Goal: Information Seeking & Learning: Learn about a topic

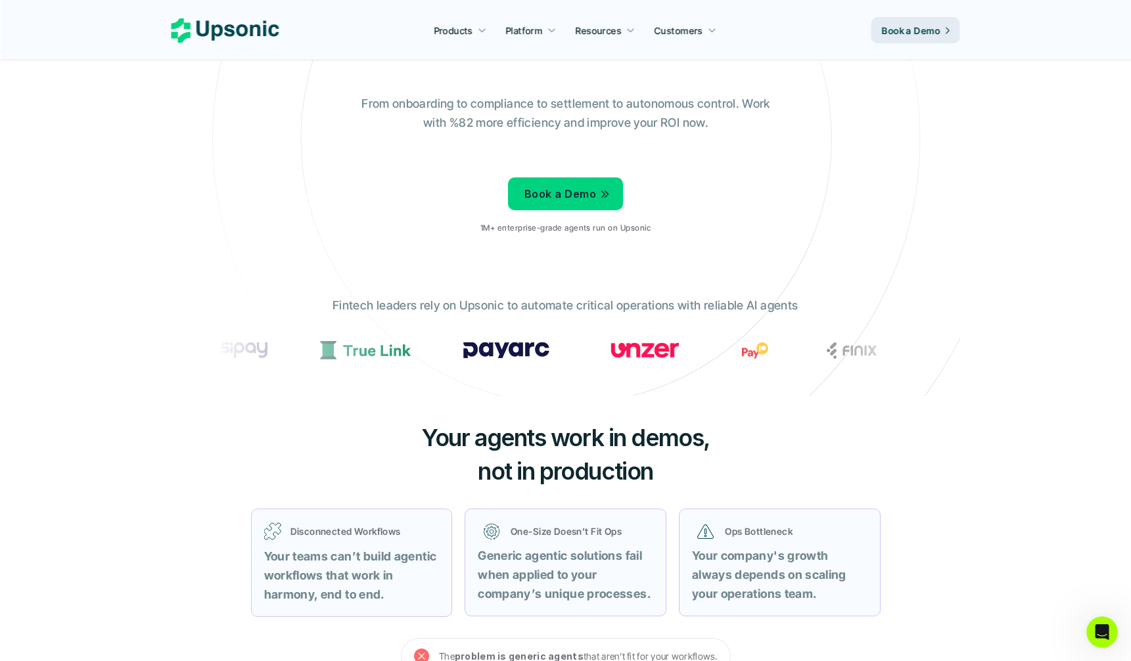
scroll to position [941, 0]
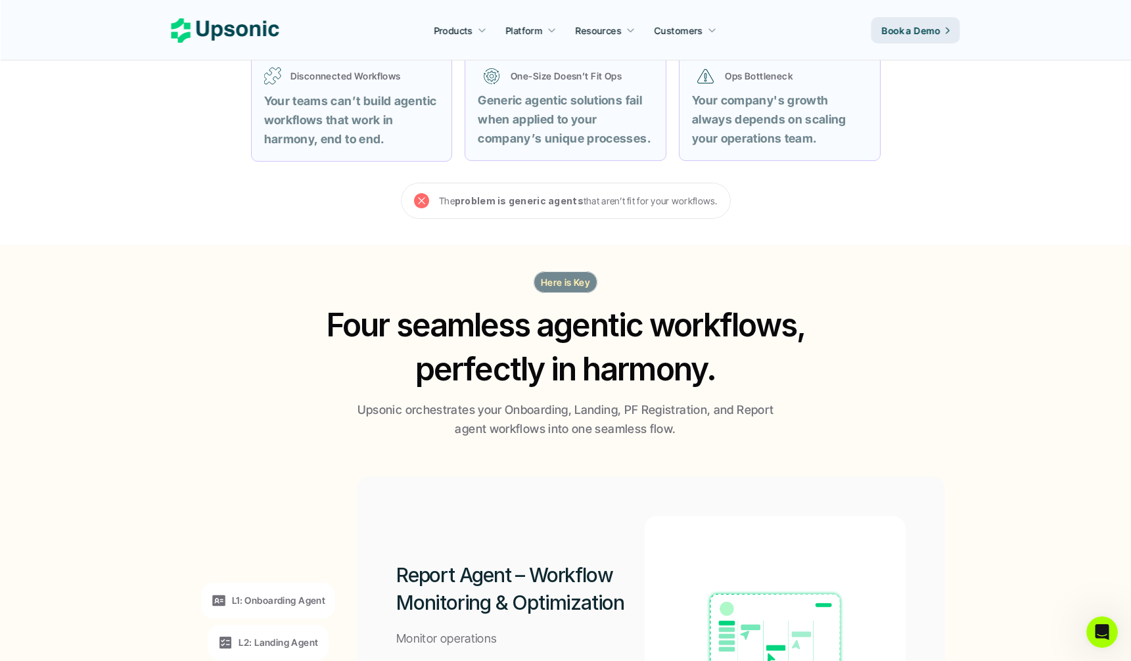
scroll to position [1300, 0]
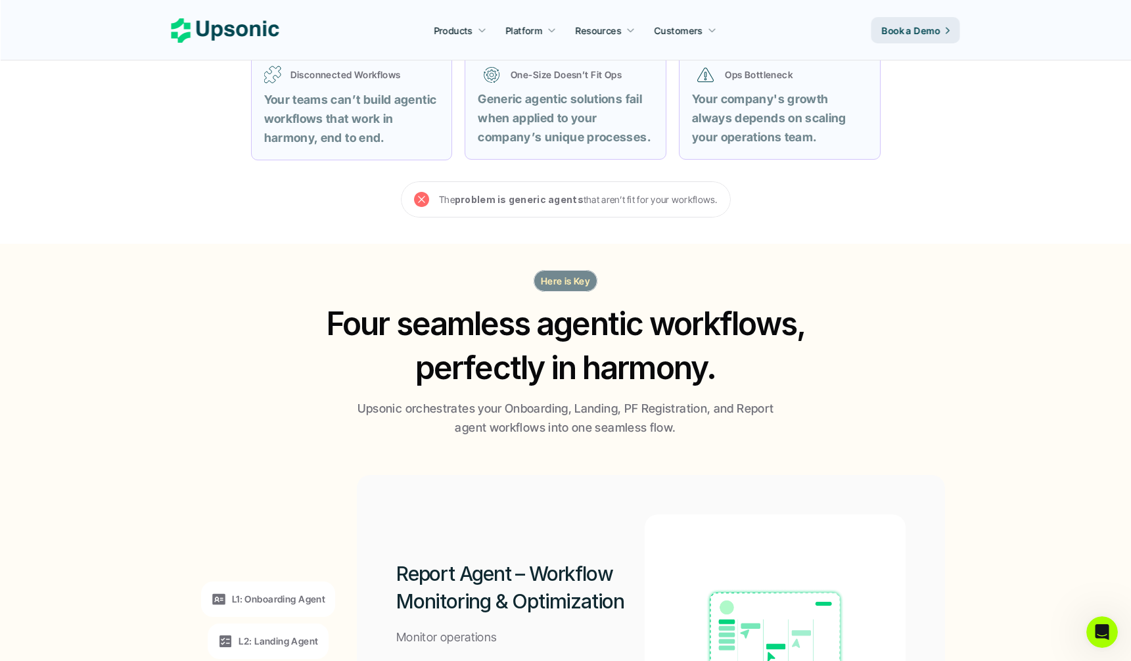
drag, startPoint x: 394, startPoint y: 334, endPoint x: 789, endPoint y: 387, distance: 397.9
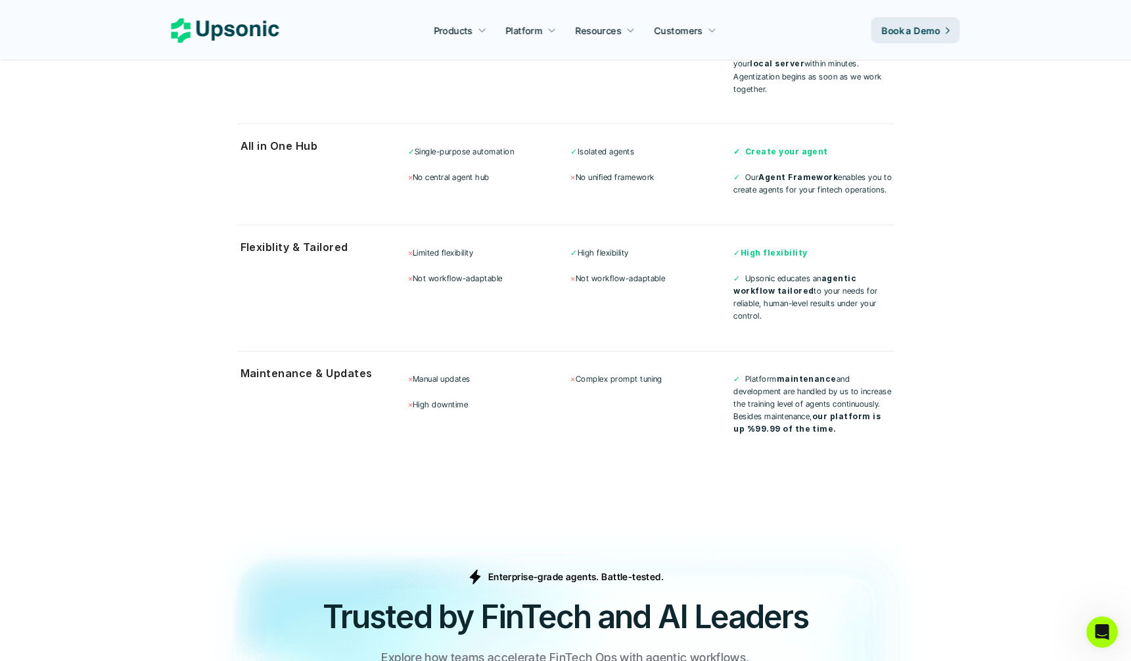
scroll to position [4351, 0]
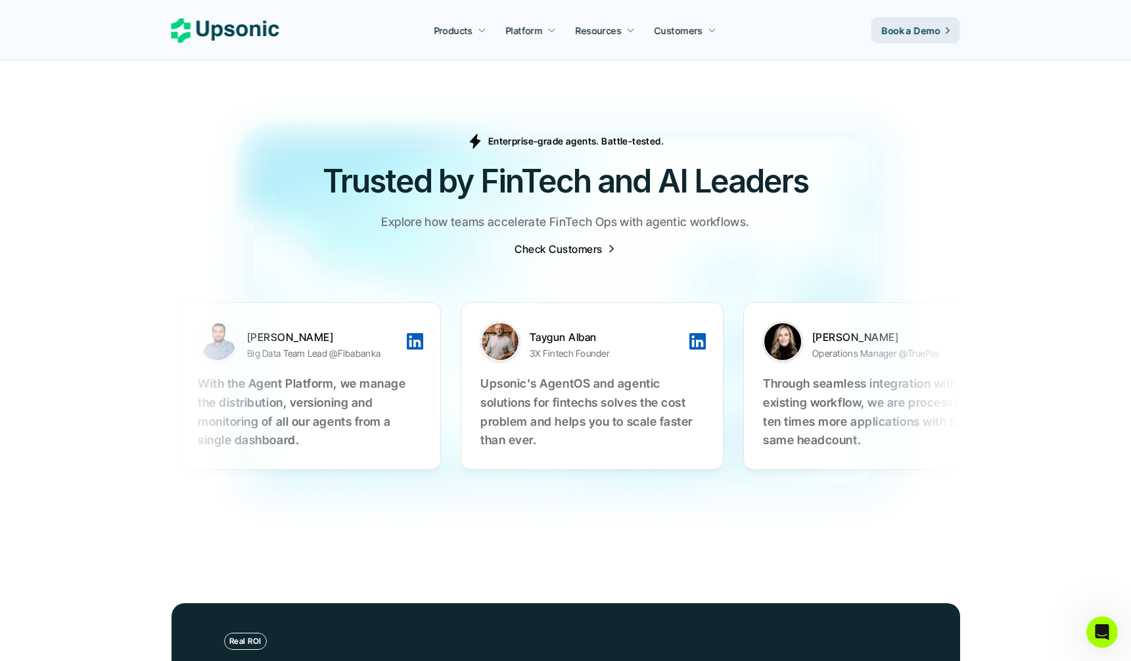
scroll to position [4830, 0]
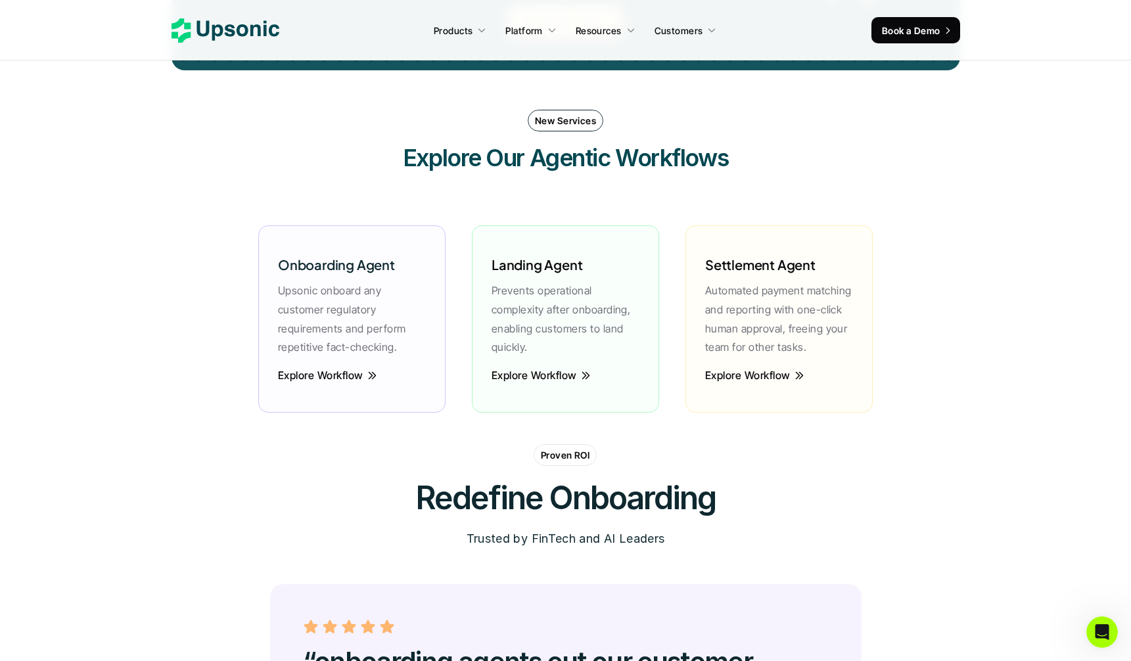
scroll to position [3913, 0]
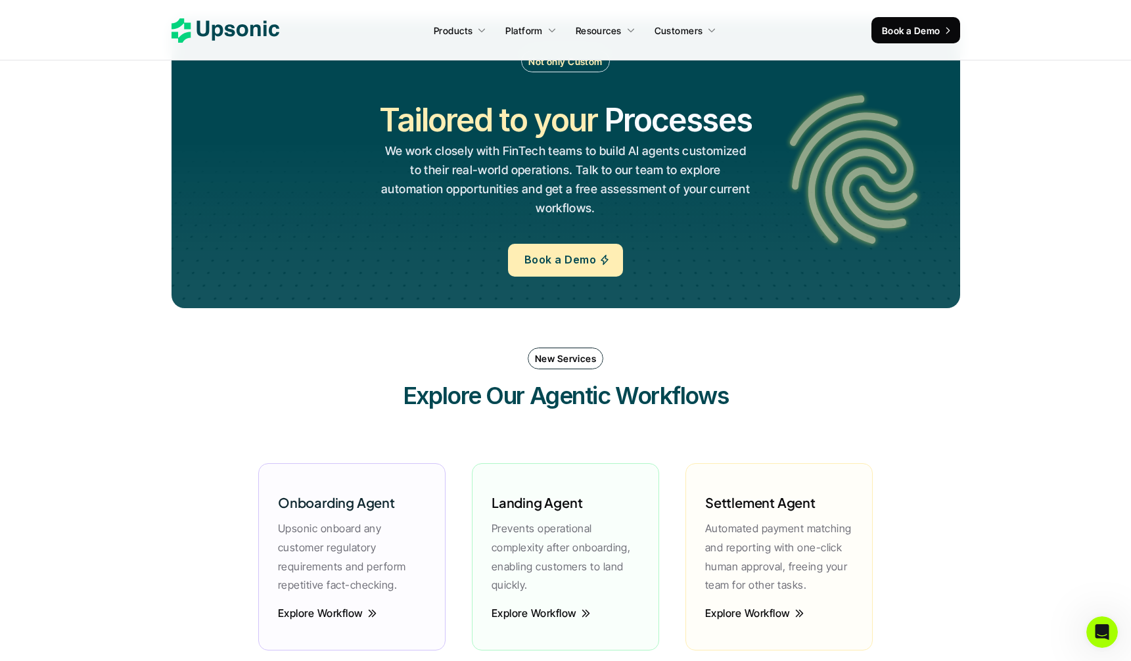
scroll to position [3666, 0]
